Goal: Register for event/course

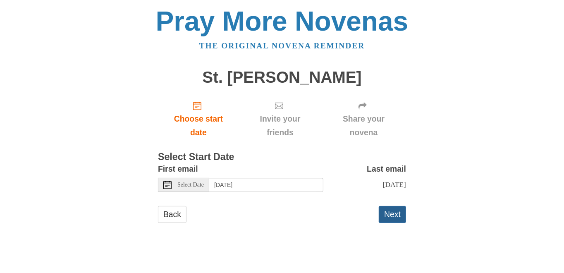
click at [390, 221] on button "Next" at bounding box center [392, 214] width 27 height 17
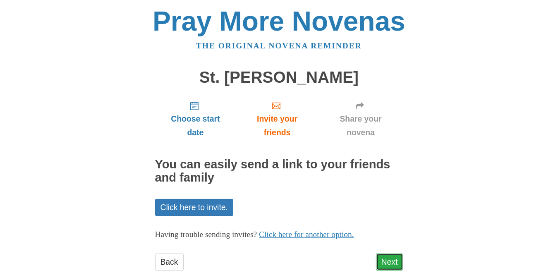
click at [387, 257] on link "Next" at bounding box center [389, 261] width 27 height 17
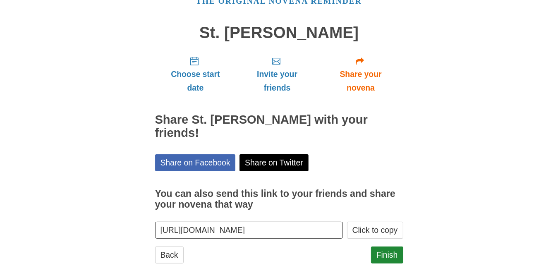
scroll to position [45, 0]
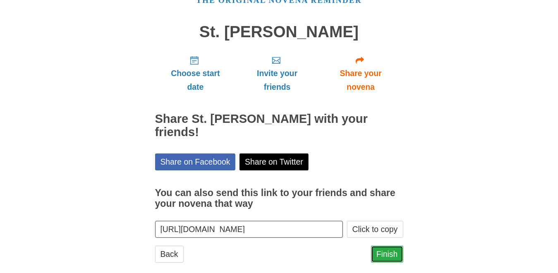
click at [386, 246] on link "Finish" at bounding box center [387, 254] width 32 height 17
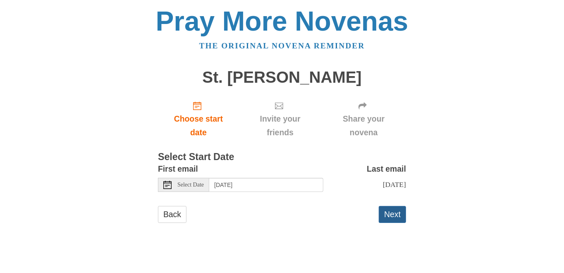
click at [393, 220] on button "Next" at bounding box center [392, 214] width 27 height 17
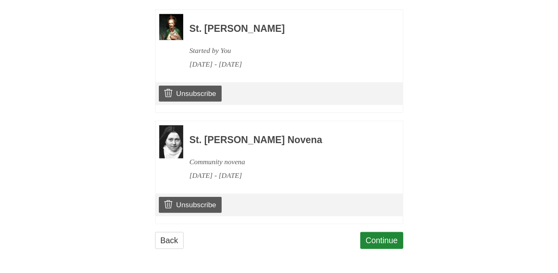
scroll to position [397, 0]
click at [383, 241] on link "Continue" at bounding box center [381, 240] width 43 height 17
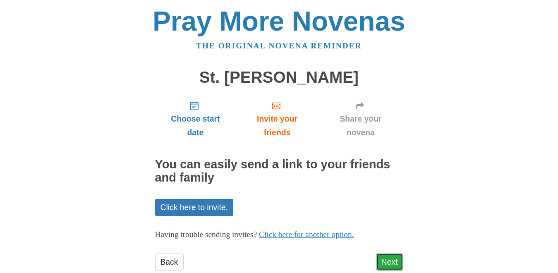
click at [386, 259] on link "Next" at bounding box center [389, 261] width 27 height 17
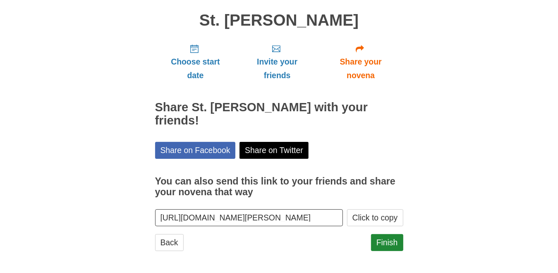
scroll to position [58, 0]
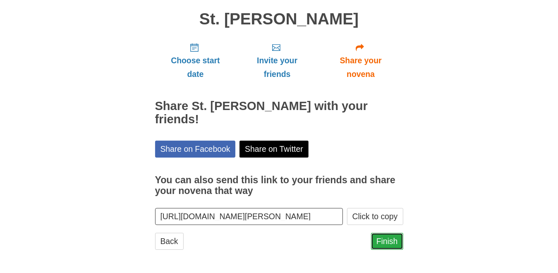
click at [383, 240] on link "Finish" at bounding box center [387, 241] width 32 height 17
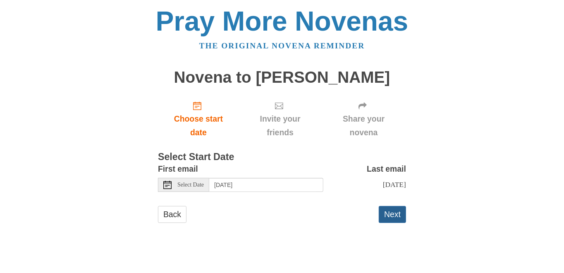
click at [395, 222] on button "Next" at bounding box center [392, 214] width 27 height 17
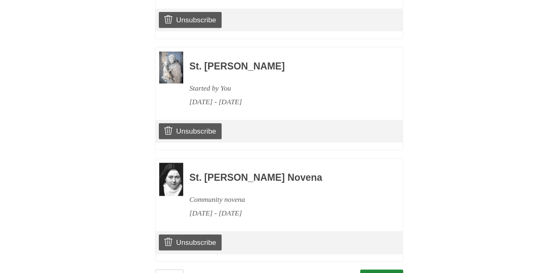
scroll to position [508, 0]
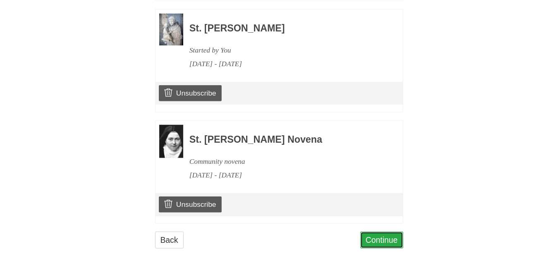
click at [377, 242] on link "Continue" at bounding box center [381, 239] width 43 height 17
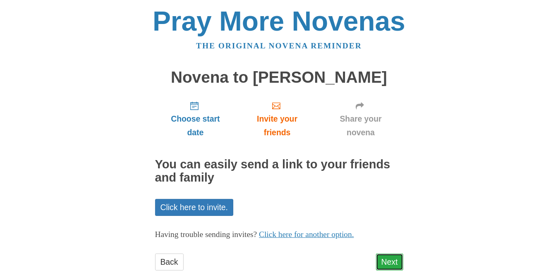
click at [383, 259] on link "Next" at bounding box center [389, 261] width 27 height 17
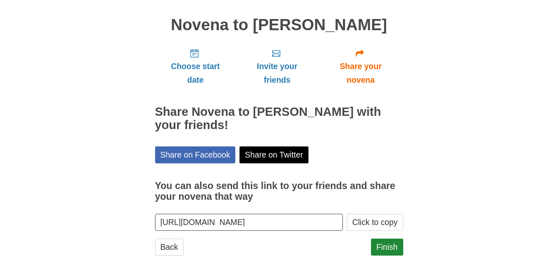
scroll to position [58, 0]
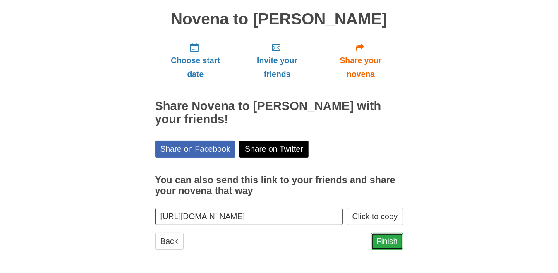
click at [383, 240] on link "Finish" at bounding box center [387, 241] width 32 height 17
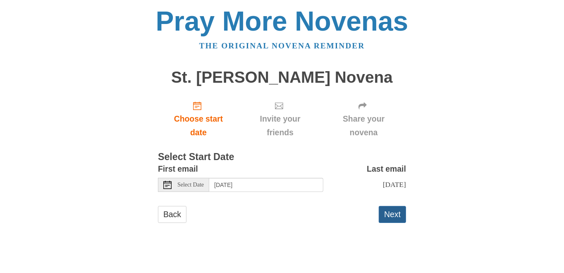
click at [386, 222] on button "Next" at bounding box center [392, 214] width 27 height 17
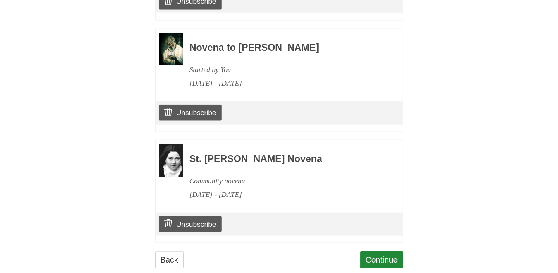
scroll to position [618, 0]
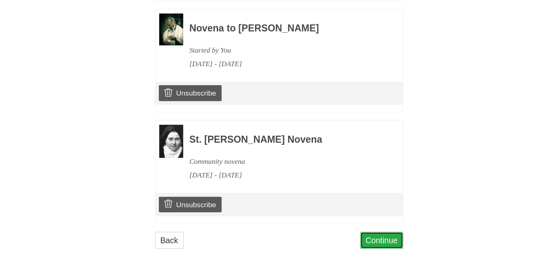
click at [375, 242] on link "Continue" at bounding box center [381, 240] width 43 height 17
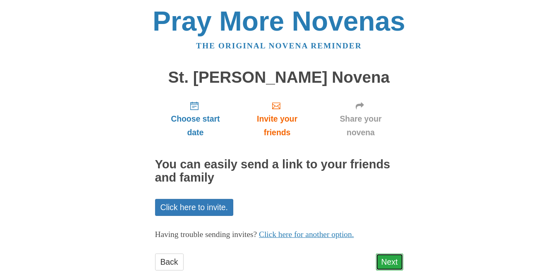
click at [384, 260] on link "Next" at bounding box center [389, 261] width 27 height 17
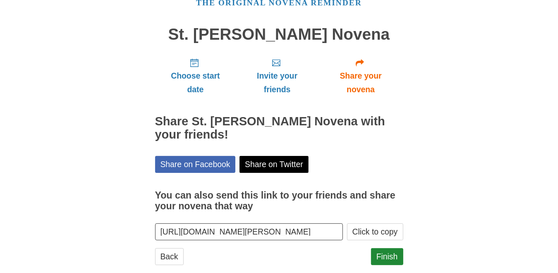
scroll to position [45, 0]
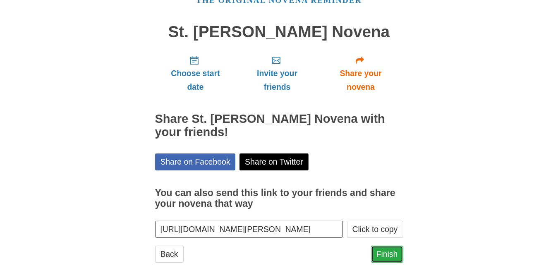
click at [380, 246] on link "Finish" at bounding box center [387, 254] width 32 height 17
